Goal: Find specific page/section: Find specific page/section

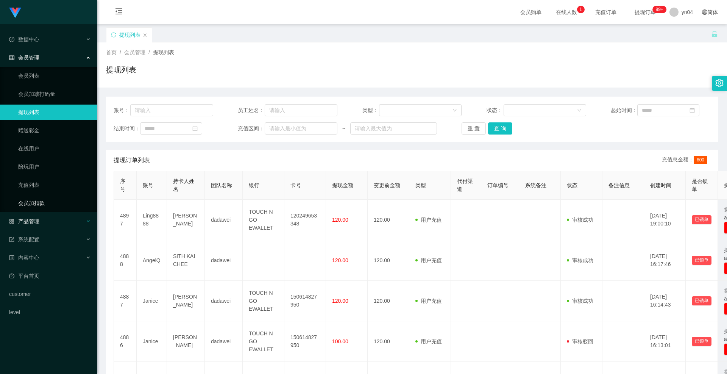
click at [29, 196] on span "产品管理" at bounding box center [24, 221] width 30 height 6
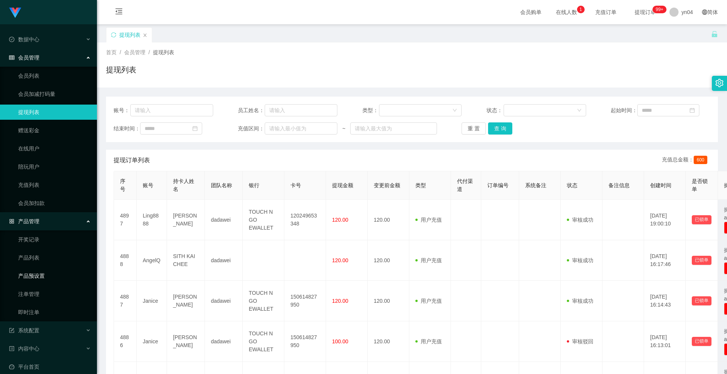
click at [39, 196] on link "产品预设置" at bounding box center [54, 275] width 73 height 15
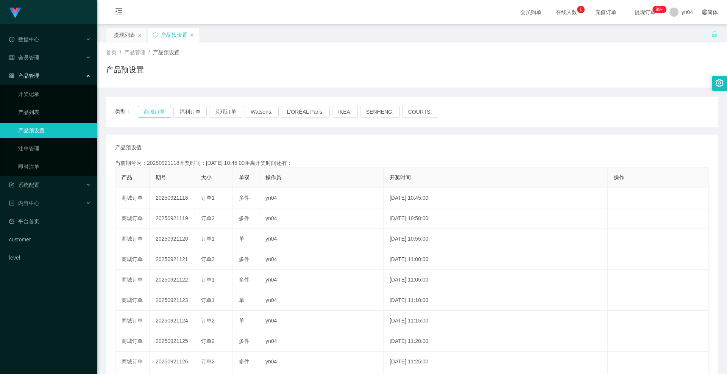
click at [154, 114] on button "商城订单" at bounding box center [154, 112] width 33 height 12
